Goal: Transaction & Acquisition: Purchase product/service

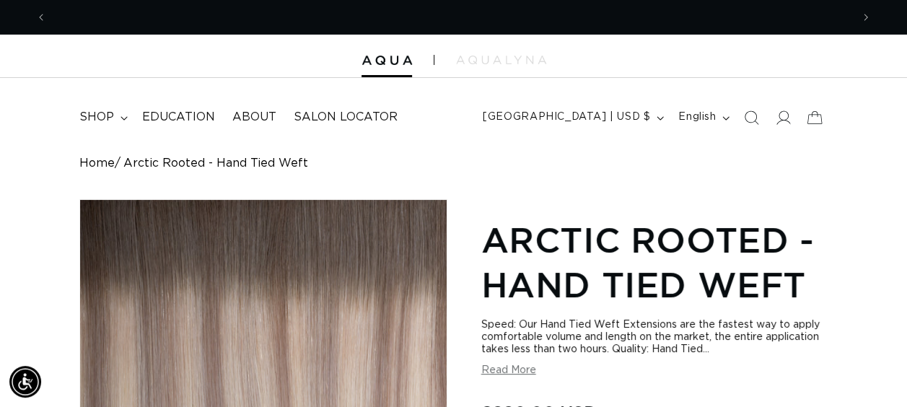
scroll to position [0, 1608]
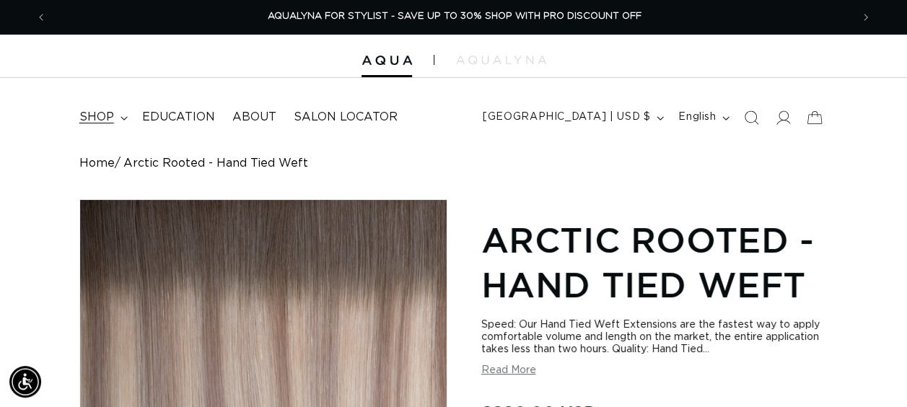
click at [104, 121] on span "shop" at bounding box center [96, 117] width 35 height 15
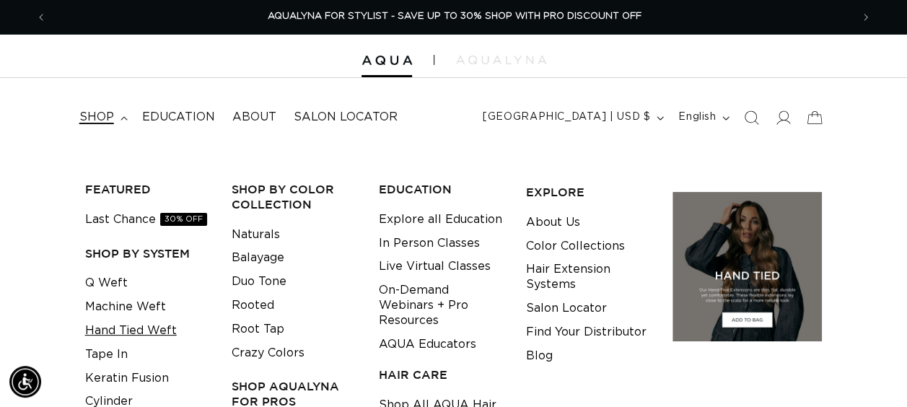
click at [133, 323] on link "Hand Tied Weft" at bounding box center [131, 331] width 92 height 24
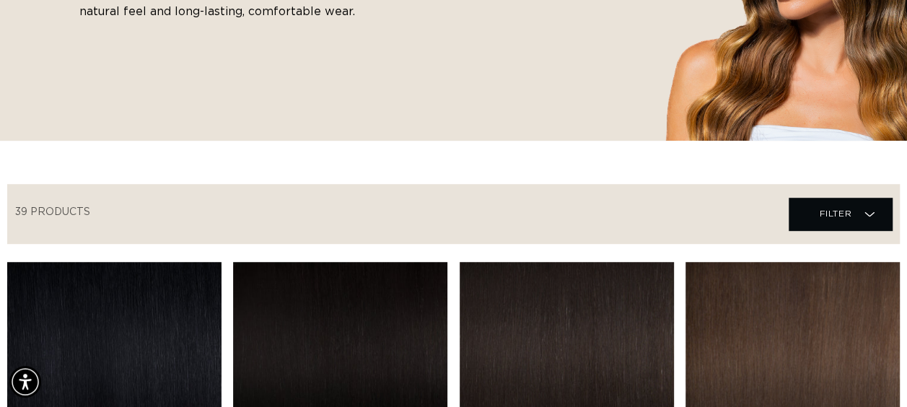
scroll to position [288, 0]
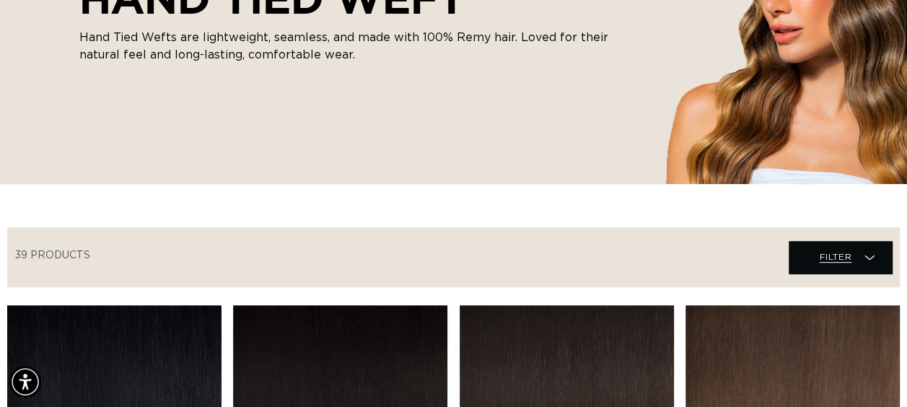
click at [860, 268] on span "Filter Filter" at bounding box center [839, 257] width 103 height 32
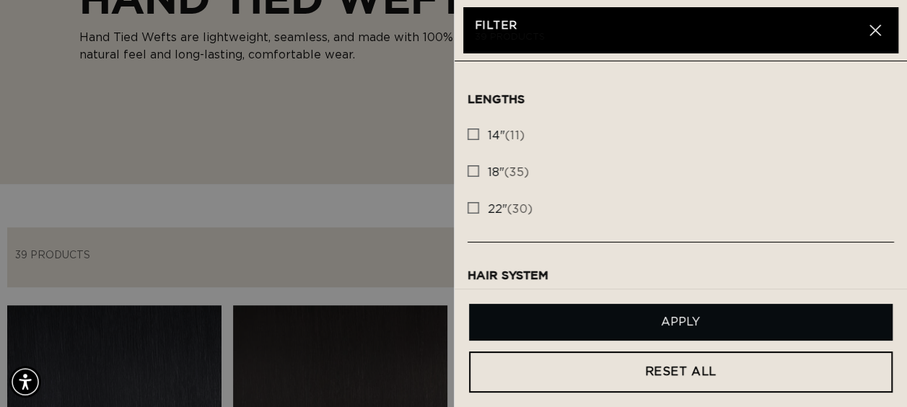
scroll to position [0, 1608]
click at [473, 133] on rect at bounding box center [473, 134] width 10 height 10
click at [473, 133] on input "14" (11) 14" (11 products)" at bounding box center [473, 131] width 12 height 12
checkbox input "true"
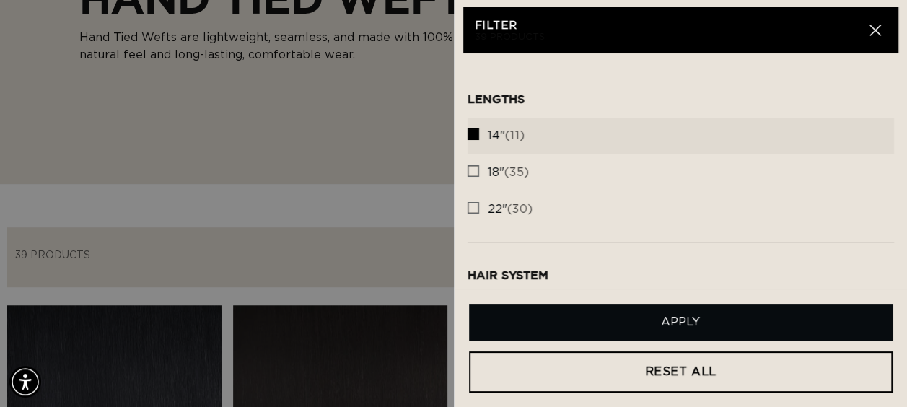
click at [623, 322] on button "Apply" at bounding box center [681, 322] width 424 height 37
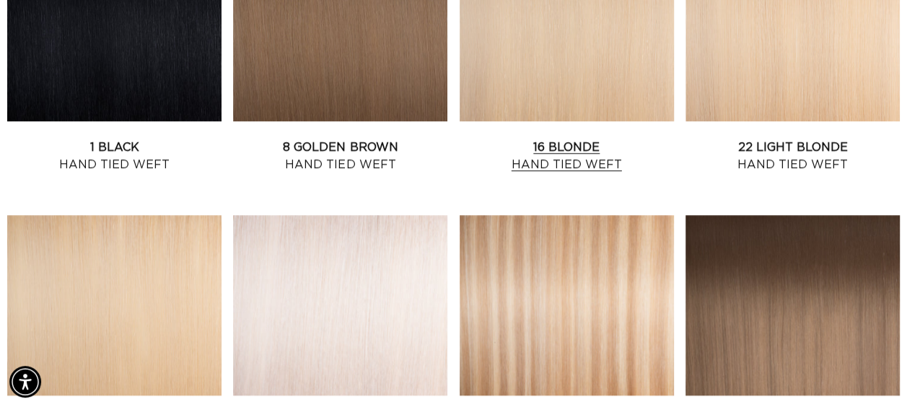
scroll to position [569, 0]
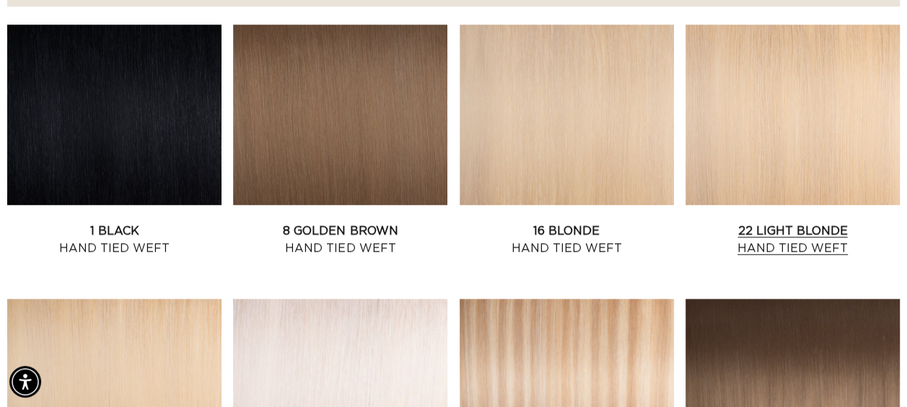
click at [715, 222] on link "22 Light Blonde Hand Tied Weft" at bounding box center [792, 239] width 214 height 35
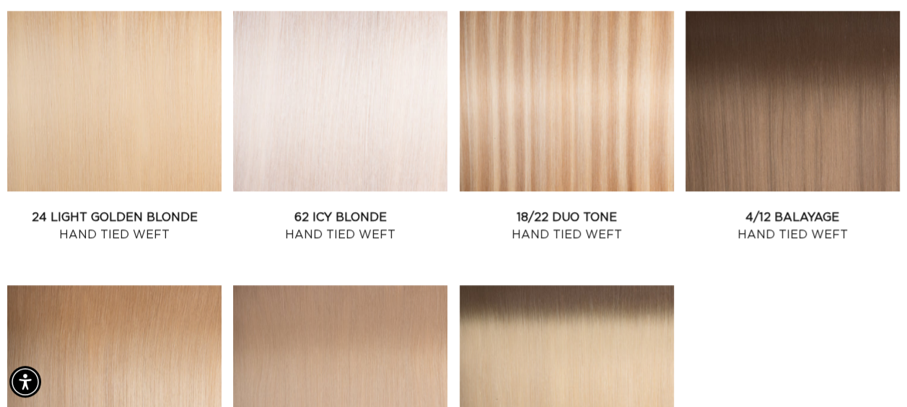
scroll to position [858, 0]
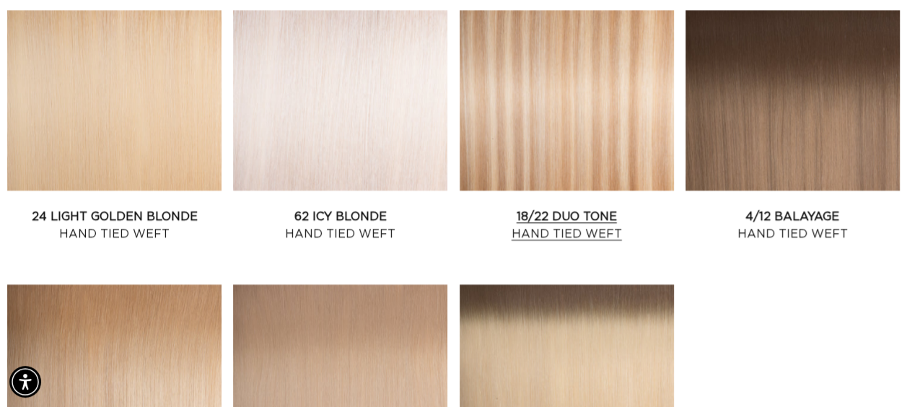
click at [147, 208] on link "24 Light Golden Blonde Hand Tied Weft" at bounding box center [114, 225] width 214 height 35
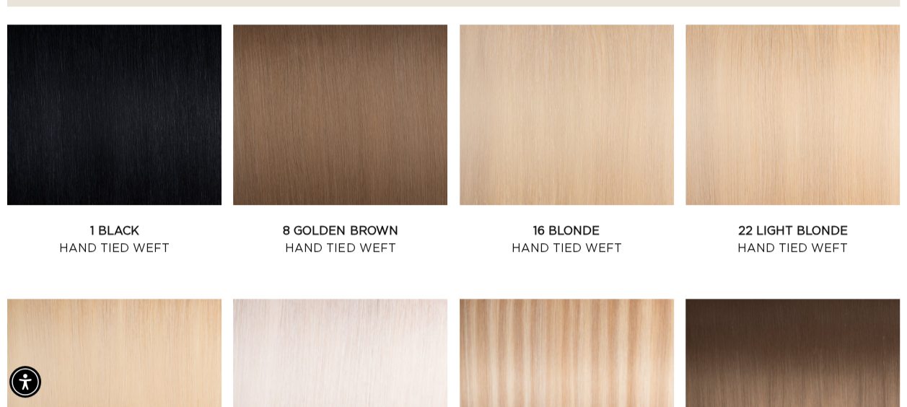
scroll to position [0, 0]
click at [584, 222] on link "16 Blonde Hand Tied Weft" at bounding box center [566, 239] width 214 height 35
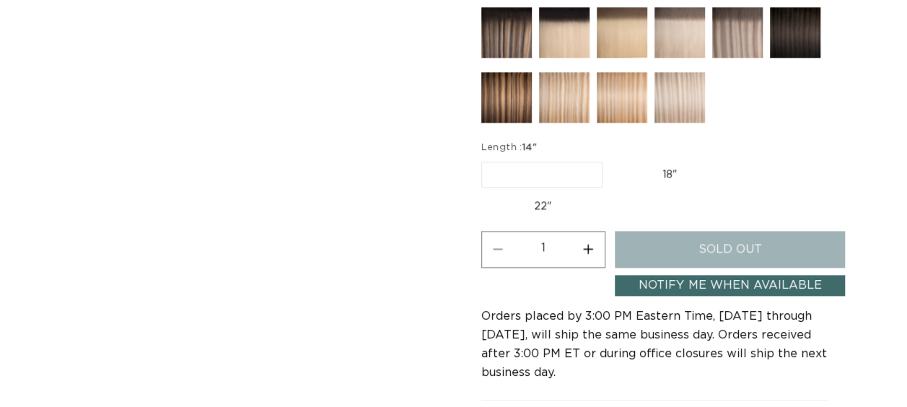
scroll to position [721, 0]
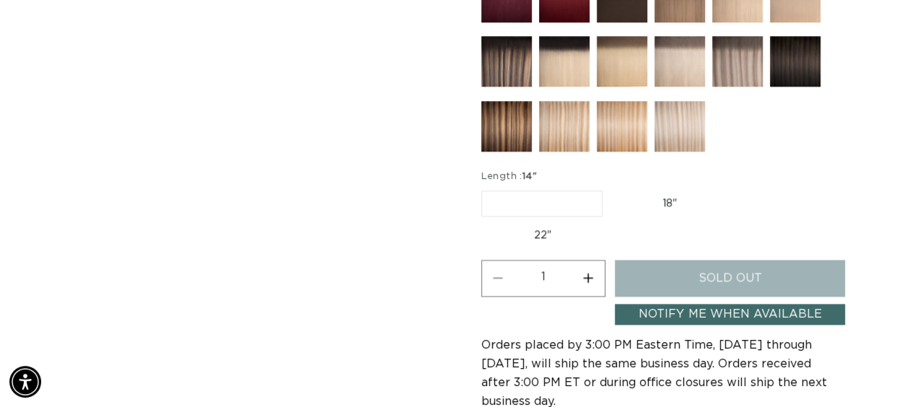
click at [509, 199] on label "14" Variant sold out or unavailable" at bounding box center [541, 203] width 121 height 26
click at [485, 188] on input "14" Variant sold out or unavailable" at bounding box center [485, 188] width 1 height 1
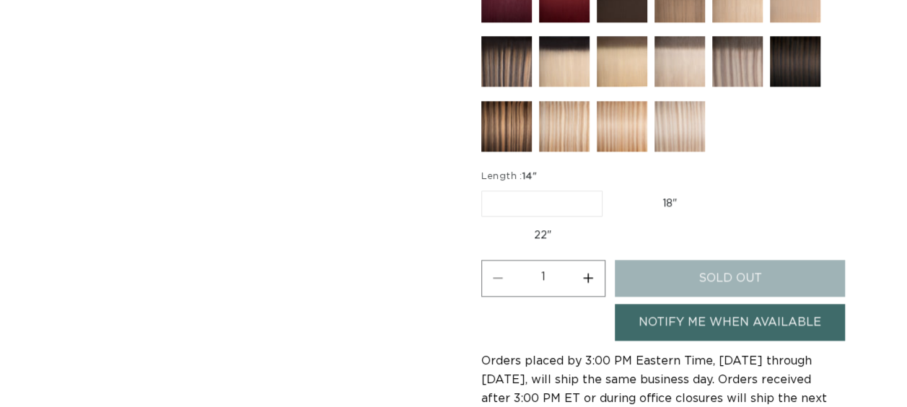
click at [554, 194] on label "14" Variant sold out or unavailable" at bounding box center [541, 203] width 121 height 26
click at [485, 188] on input "14" Variant sold out or unavailable" at bounding box center [485, 188] width 1 height 1
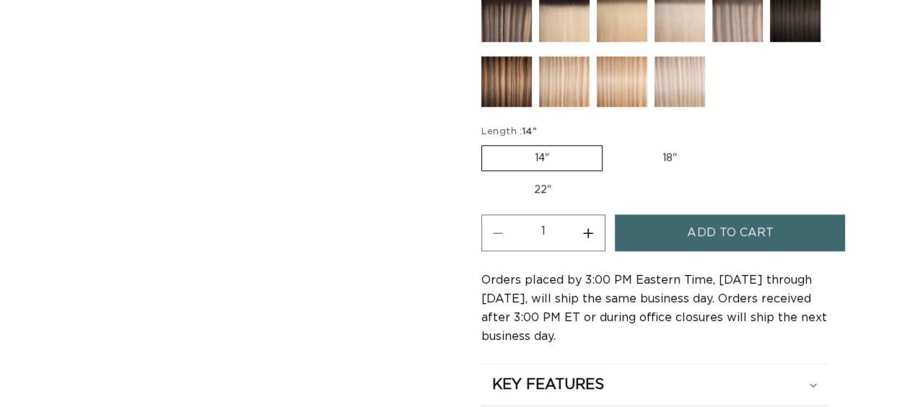
click at [725, 229] on span "Add to cart" at bounding box center [730, 232] width 86 height 37
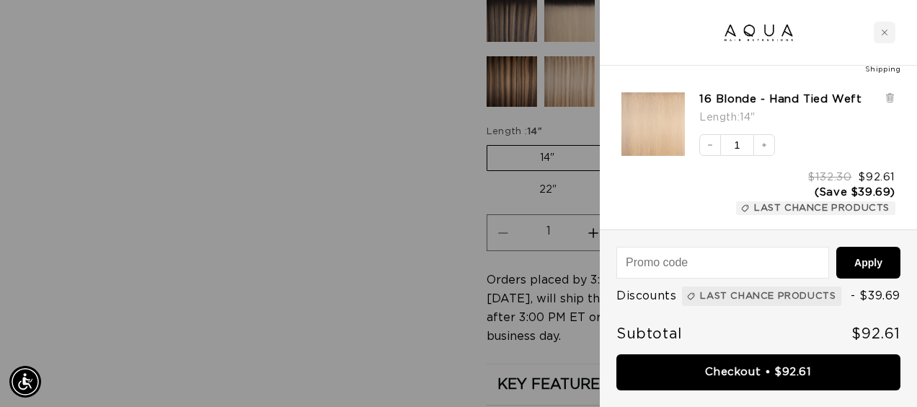
scroll to position [0, 815]
